Goal: Entertainment & Leisure: Browse casually

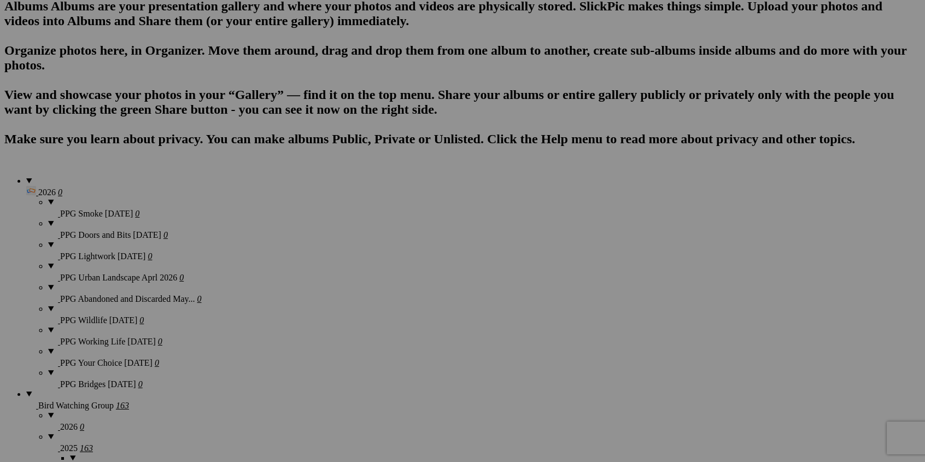
scroll to position [664, 0]
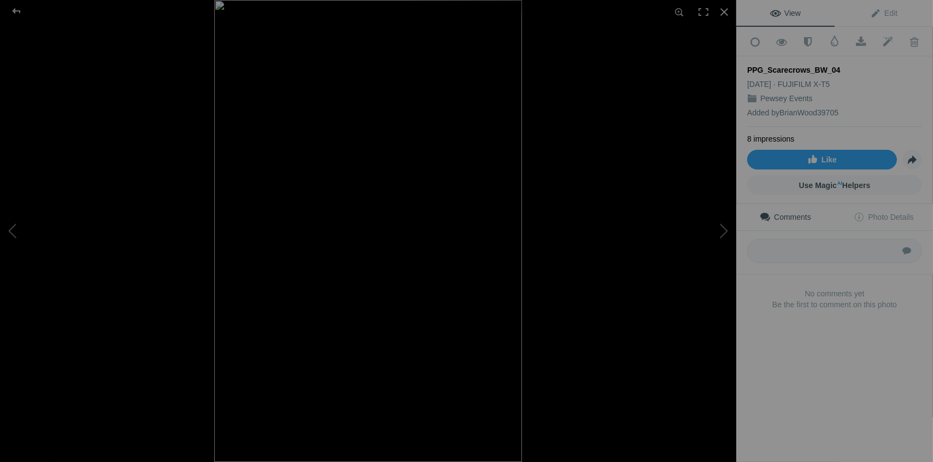
click at [718, 351] on div at bounding box center [582, 231] width 736 height 462
click at [726, 230] on button at bounding box center [695, 231] width 82 height 166
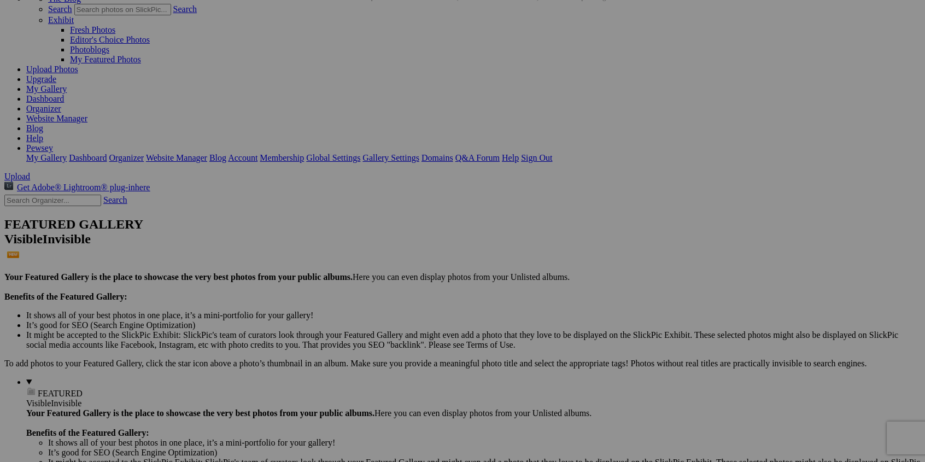
scroll to position [55, 0]
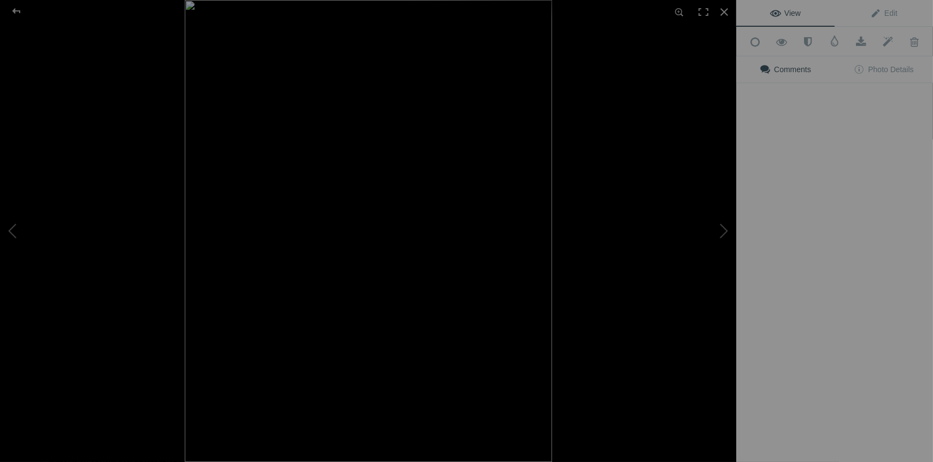
click at [312, 140] on img at bounding box center [368, 231] width 367 height 462
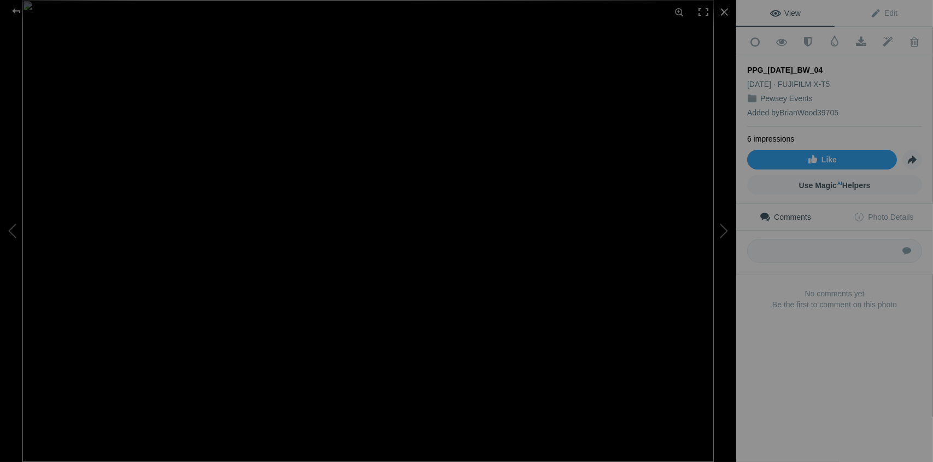
click at [343, 171] on img at bounding box center [367, 231] width 691 height 462
click at [51, 312] on button at bounding box center [41, 231] width 82 height 166
click at [368, 271] on img at bounding box center [368, 231] width 693 height 462
click at [369, 265] on img at bounding box center [368, 128] width 2459 height 1639
click at [72, 309] on button at bounding box center [41, 231] width 82 height 166
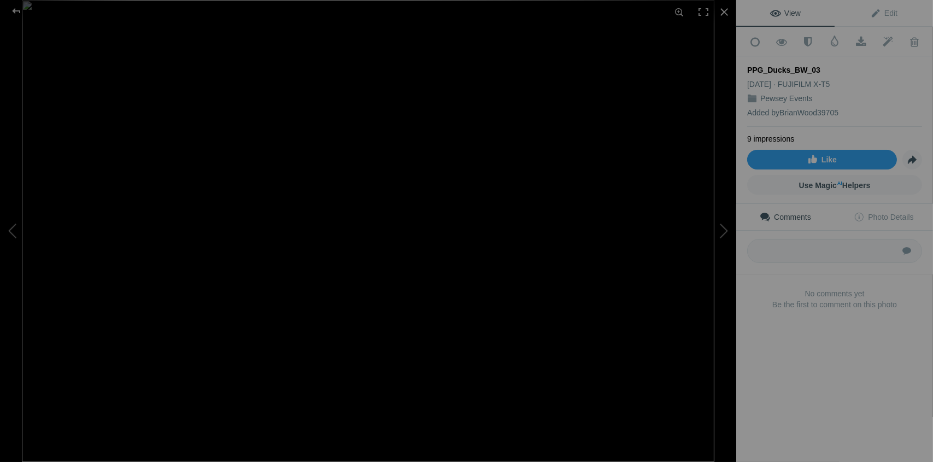
click at [267, 288] on img at bounding box center [368, 231] width 693 height 462
click at [435, 278] on img at bounding box center [679, 119] width 1873 height 1248
click at [467, 221] on img at bounding box center [943, 37] width 1873 height 1248
click at [192, 275] on img at bounding box center [855, 103] width 1873 height 1248
click at [242, 209] on img at bounding box center [638, 132] width 1873 height 1248
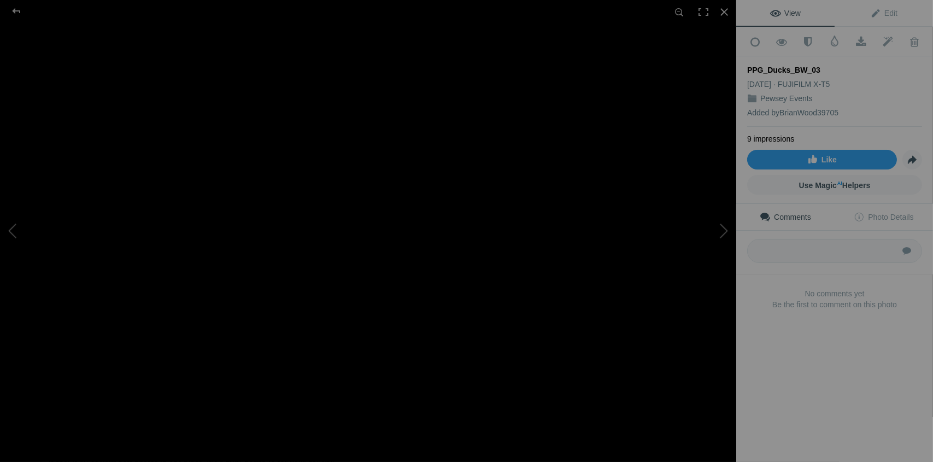
click at [234, 204] on img at bounding box center [431, 194] width 1873 height 1248
click at [353, 242] on img at bounding box center [273, 254] width 1873 height 1248
click at [411, 224] on img at bounding box center [273, 254] width 1873 height 1248
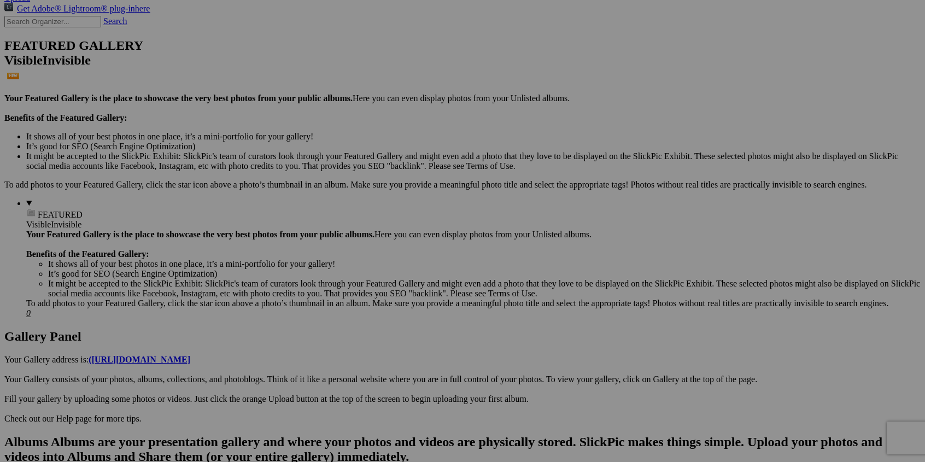
scroll to position [219, 0]
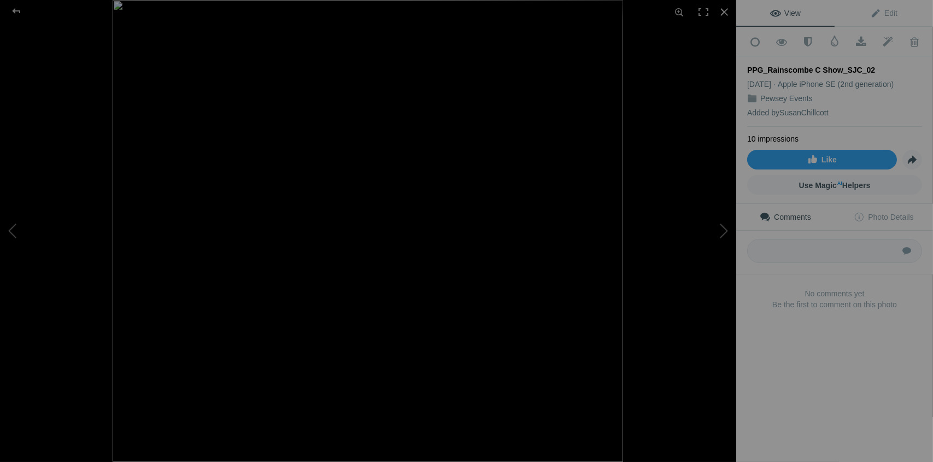
click at [227, 270] on img at bounding box center [368, 231] width 511 height 462
click at [236, 277] on img at bounding box center [522, 187] width 1071 height 969
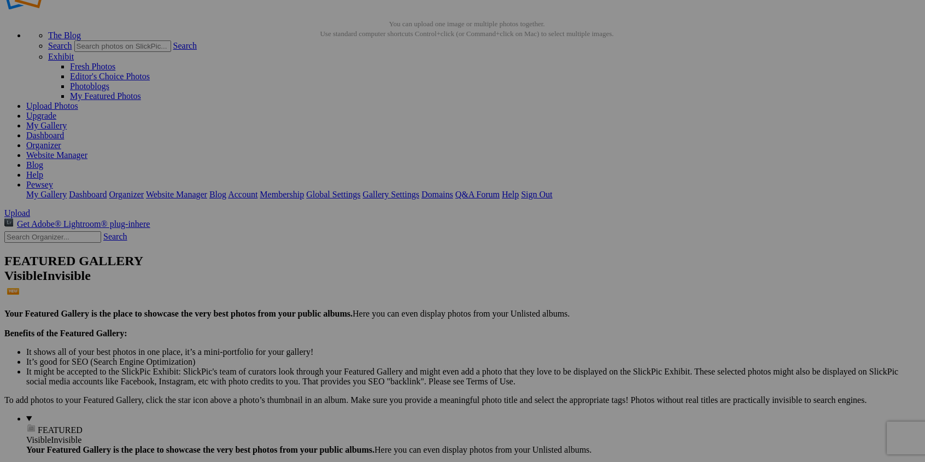
scroll to position [0, 0]
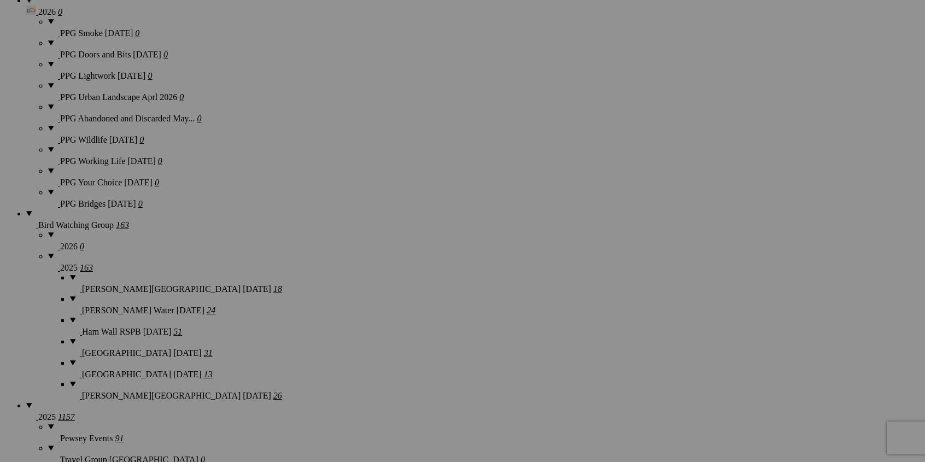
scroll to position [875, 0]
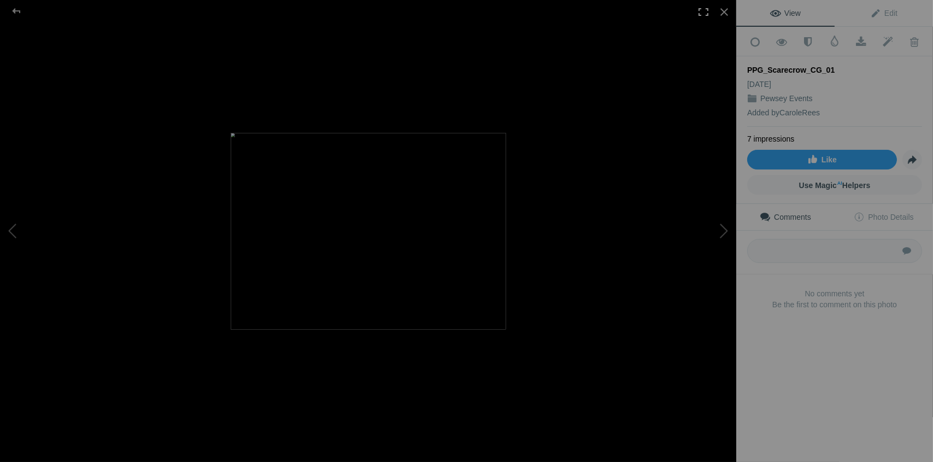
click at [704, 12] on div at bounding box center [703, 12] width 24 height 24
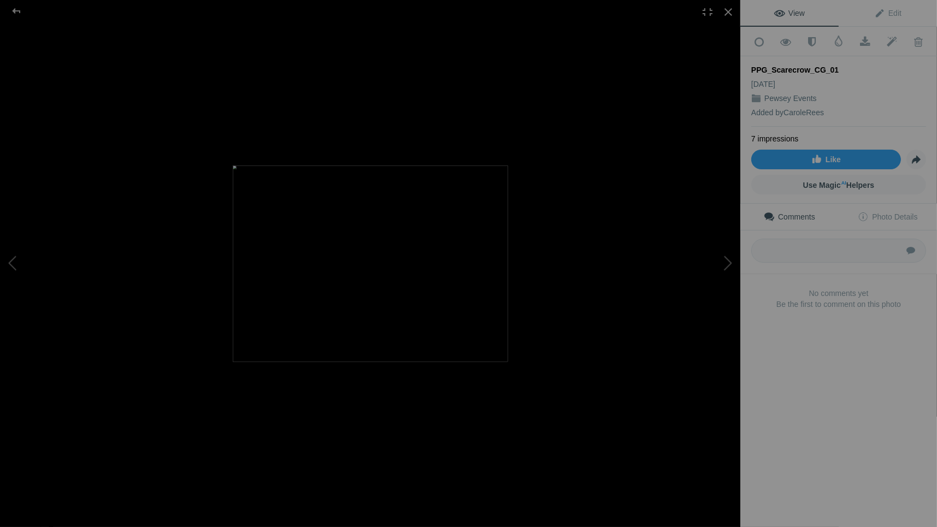
click at [559, 149] on div at bounding box center [370, 263] width 741 height 527
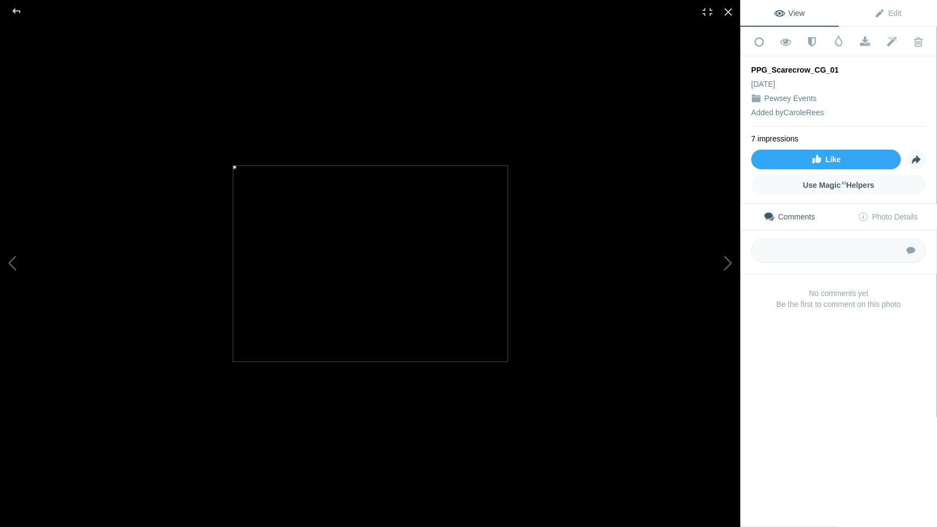
click at [46, 148] on div at bounding box center [370, 263] width 741 height 527
click at [67, 231] on button at bounding box center [41, 264] width 82 height 190
click at [730, 9] on div at bounding box center [729, 12] width 24 height 24
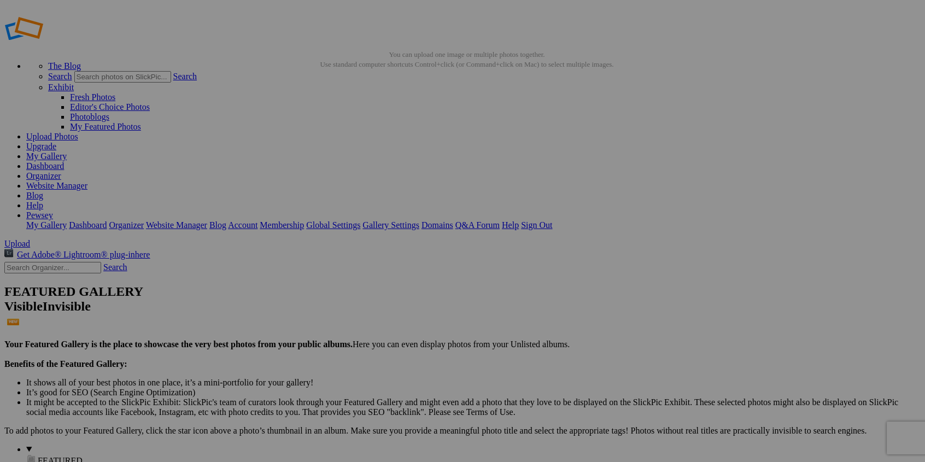
scroll to position [0, 0]
